Goal: Navigation & Orientation: Find specific page/section

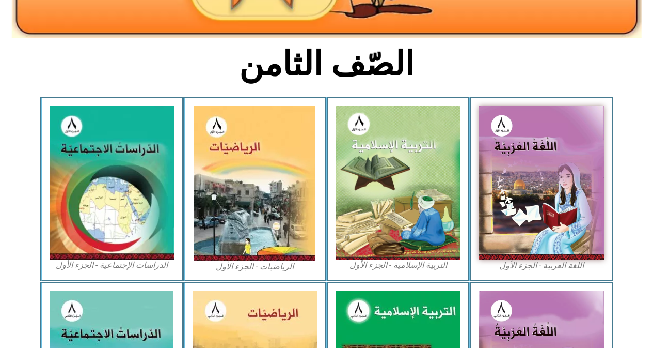
scroll to position [244, 0]
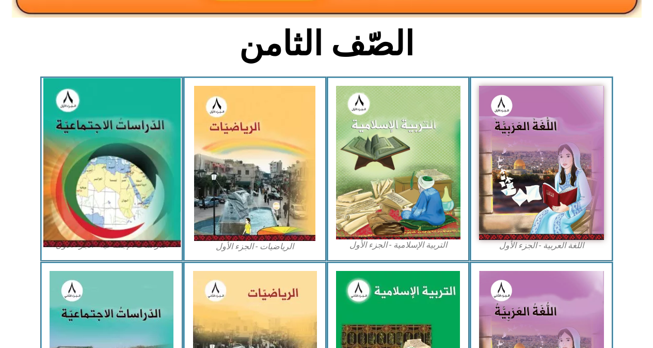
click at [75, 129] on img at bounding box center [111, 162] width 137 height 169
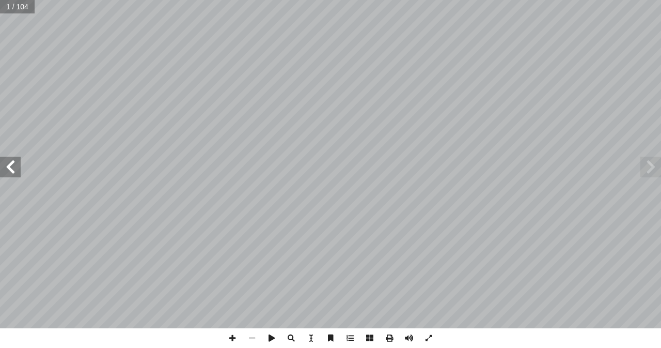
click at [18, 165] on span at bounding box center [10, 166] width 21 height 21
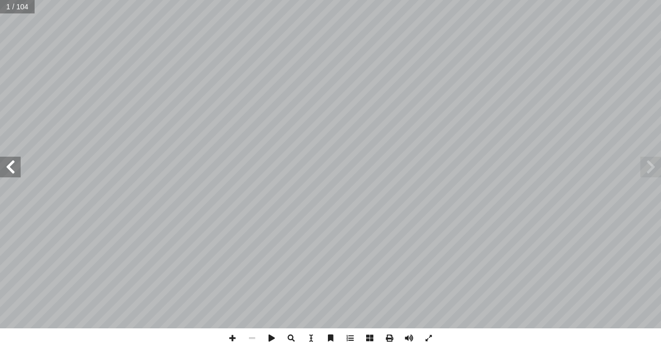
click at [18, 165] on span at bounding box center [10, 166] width 21 height 21
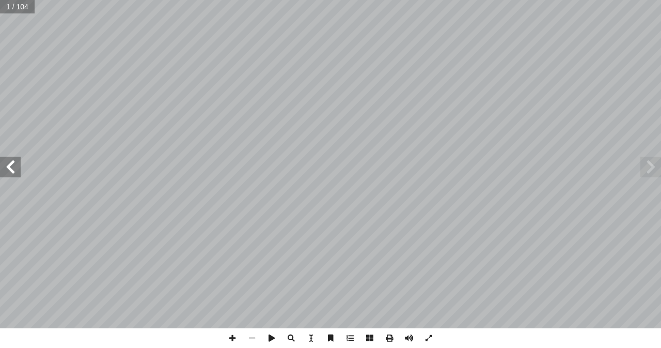
click at [18, 165] on span at bounding box center [10, 166] width 21 height 21
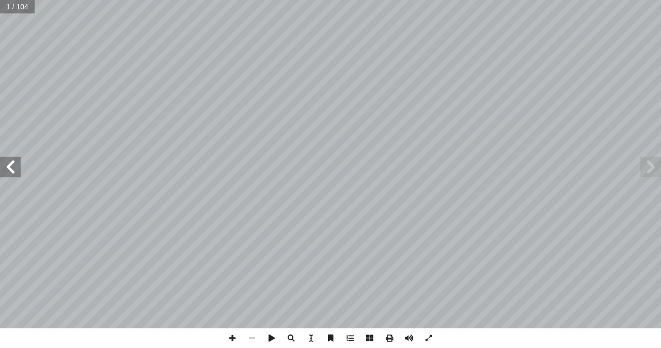
click at [18, 165] on span at bounding box center [10, 166] width 21 height 21
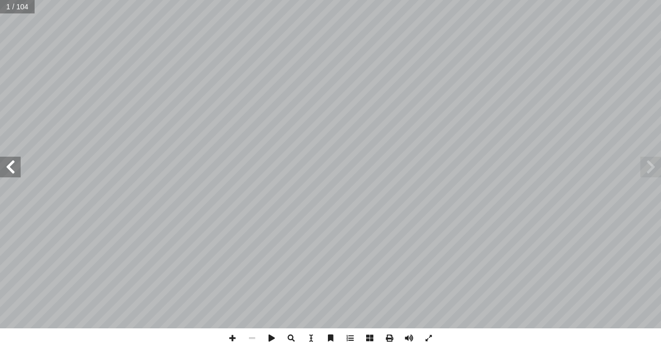
click at [18, 165] on span at bounding box center [10, 166] width 21 height 21
click at [652, 163] on span at bounding box center [650, 166] width 21 height 21
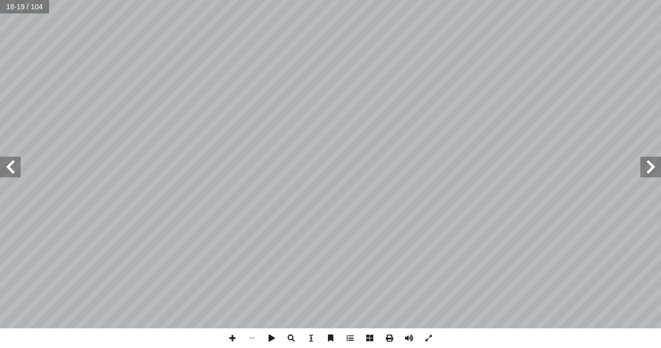
click at [3, 162] on span at bounding box center [10, 166] width 21 height 21
click at [231, 334] on span at bounding box center [233, 338] width 20 height 20
click at [229, 333] on span at bounding box center [233, 338] width 20 height 20
